Goal: Navigation & Orientation: Find specific page/section

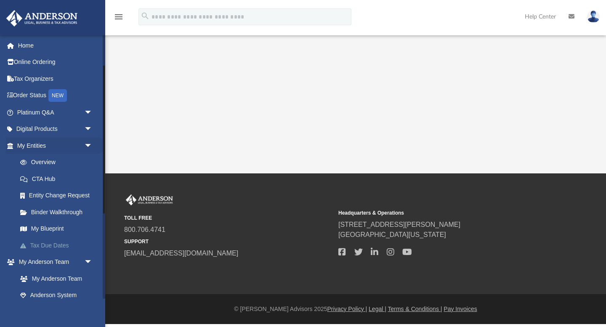
scroll to position [88, 0]
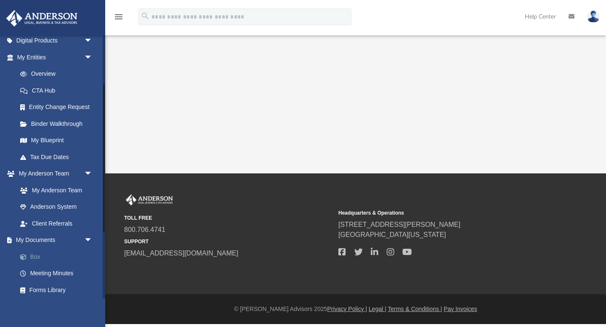
click at [33, 257] on link "Box" at bounding box center [58, 256] width 93 height 17
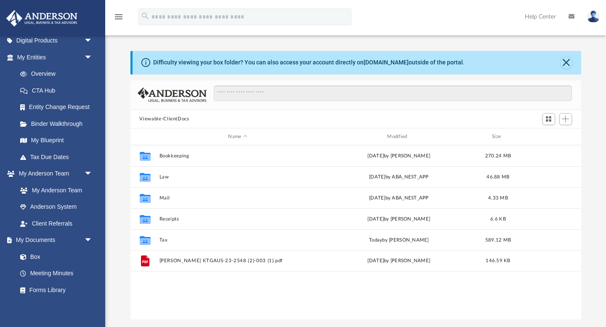
scroll to position [191, 451]
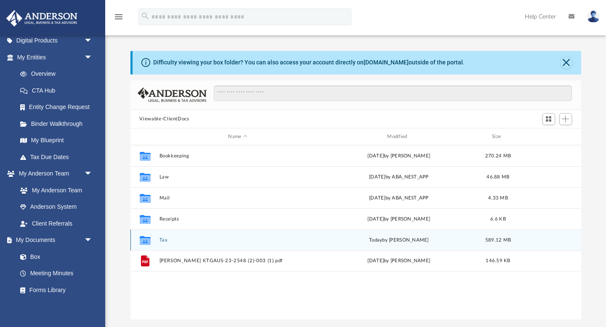
click at [159, 242] on div "Collaborated Folder Tax [DATE] by [PERSON_NAME] 589.12 MB" at bounding box center [356, 239] width 451 height 21
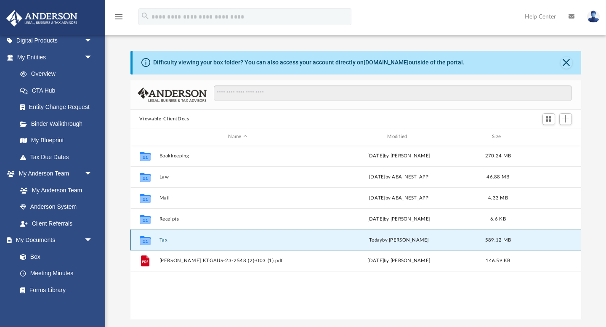
click at [163, 240] on button "Tax" at bounding box center [237, 239] width 157 height 5
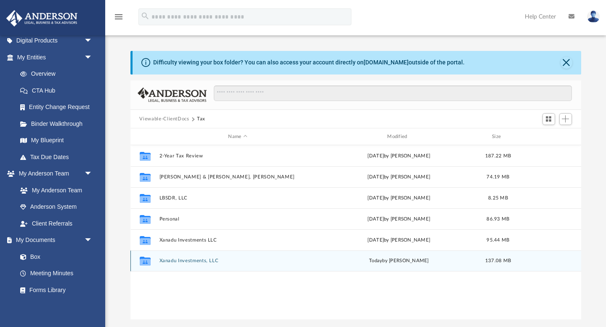
click at [177, 265] on div "Collaborated Folder Xanadu Investments, LLC [DATE] by [PERSON_NAME] 137.08 MB" at bounding box center [356, 261] width 451 height 21
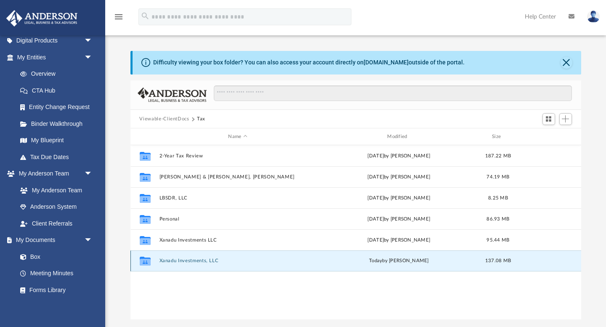
click at [182, 262] on button "Xanadu Investments, LLC" at bounding box center [237, 261] width 157 height 5
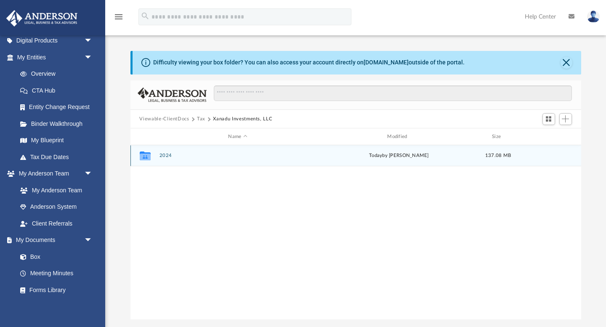
click at [168, 152] on div "Collaborated Folder 2024 [DATE] by [PERSON_NAME] 137.08 MB" at bounding box center [356, 155] width 451 height 21
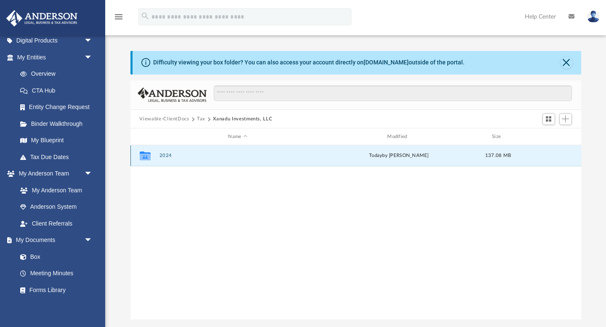
click at [167, 153] on button "2024" at bounding box center [237, 155] width 157 height 5
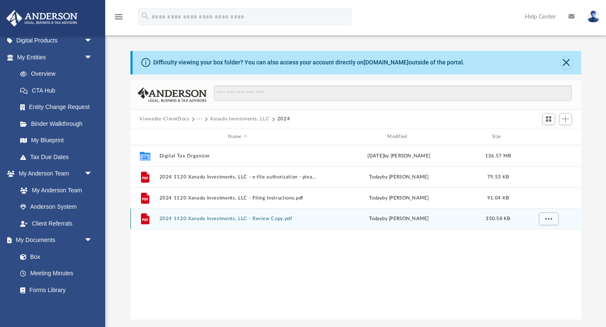
click at [242, 218] on button "2024 1120 Xanadu Investments, LLC - Review Copy.pdf" at bounding box center [237, 218] width 157 height 5
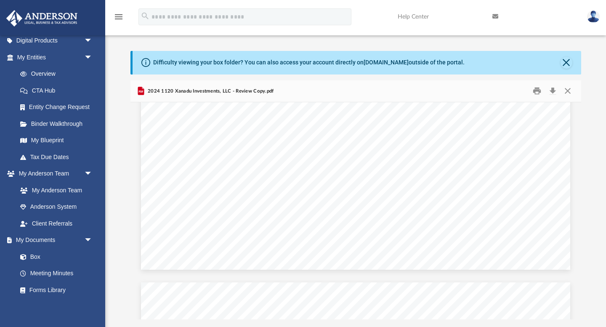
scroll to position [1530, 0]
